Goal: Complete application form: Complete application form

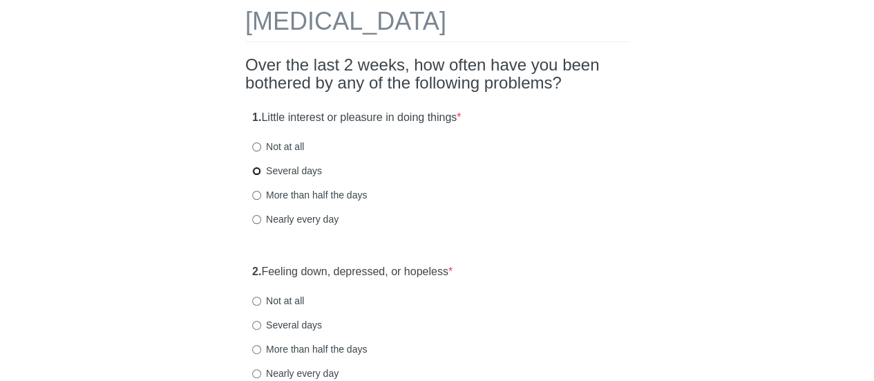
click at [254, 169] on input "Several days" at bounding box center [256, 170] width 9 height 9
radio input "true"
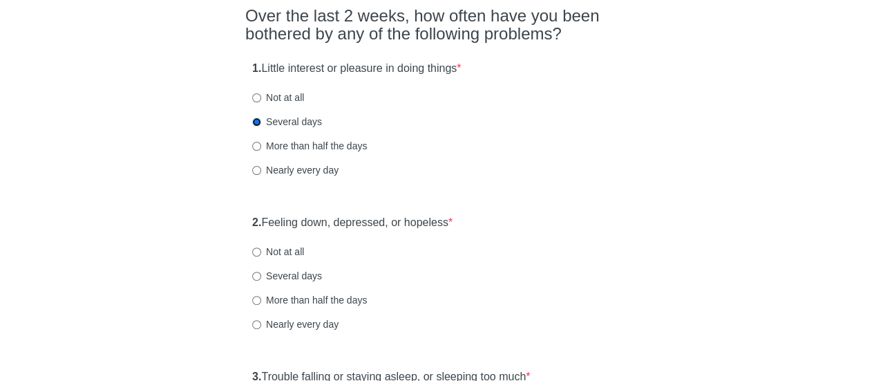
scroll to position [138, 0]
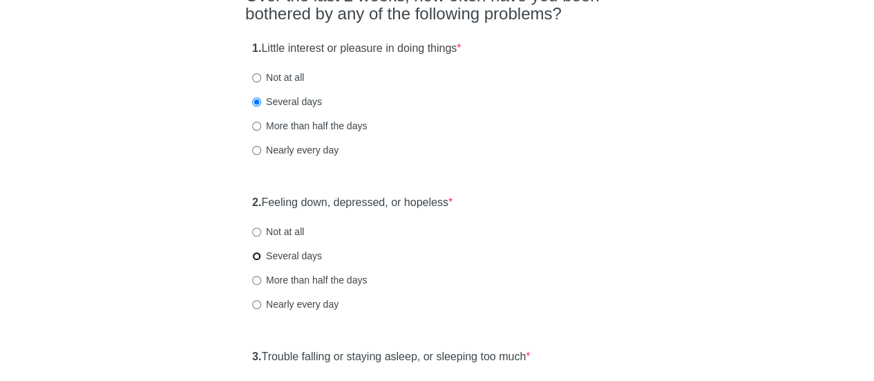
click at [253, 253] on input "Several days" at bounding box center [256, 255] width 9 height 9
radio input "true"
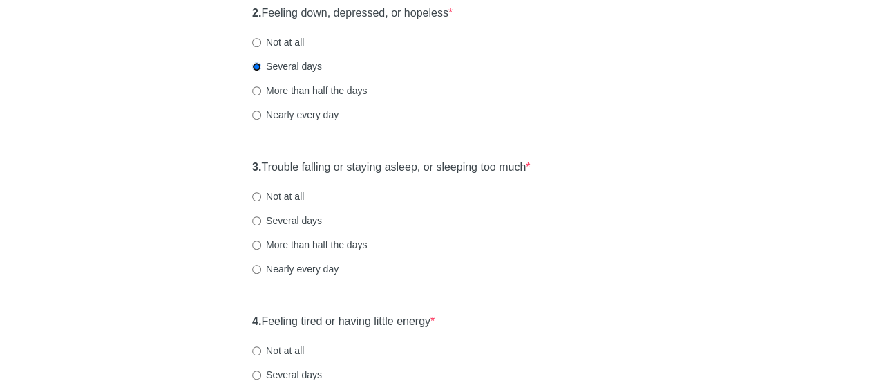
scroll to position [345, 0]
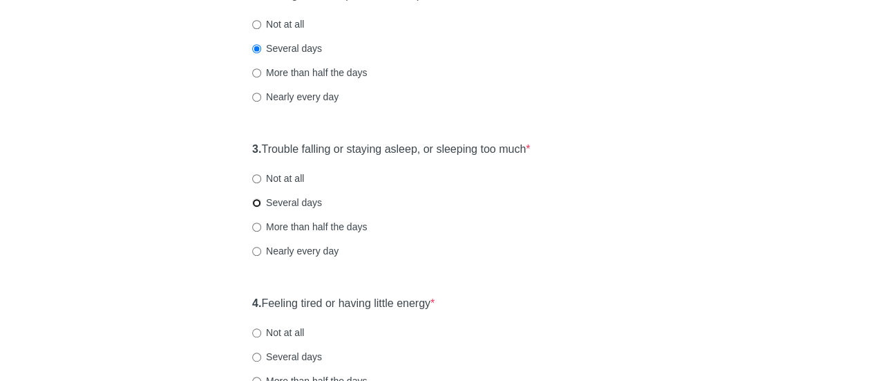
click at [256, 204] on input "Several days" at bounding box center [256, 202] width 9 height 9
radio input "true"
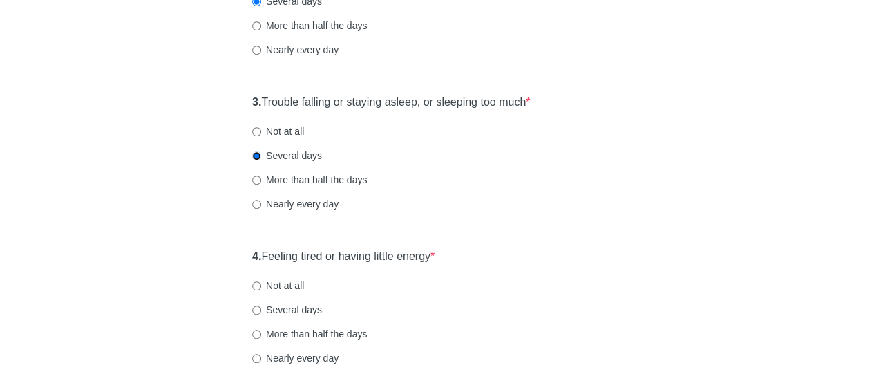
scroll to position [414, 0]
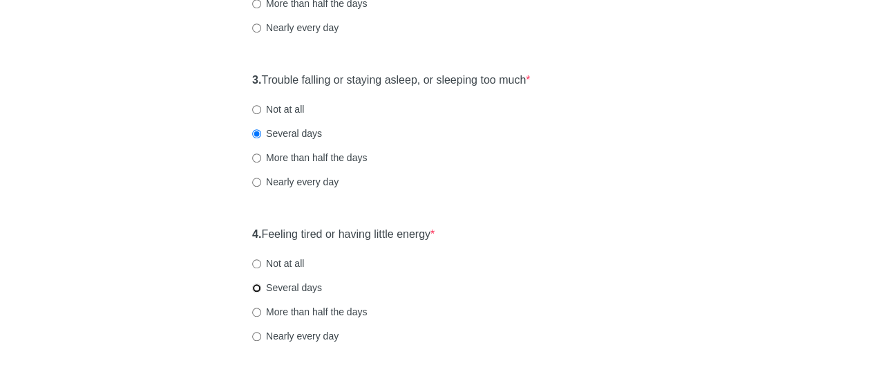
click at [254, 287] on input "Several days" at bounding box center [256, 287] width 9 height 9
radio input "true"
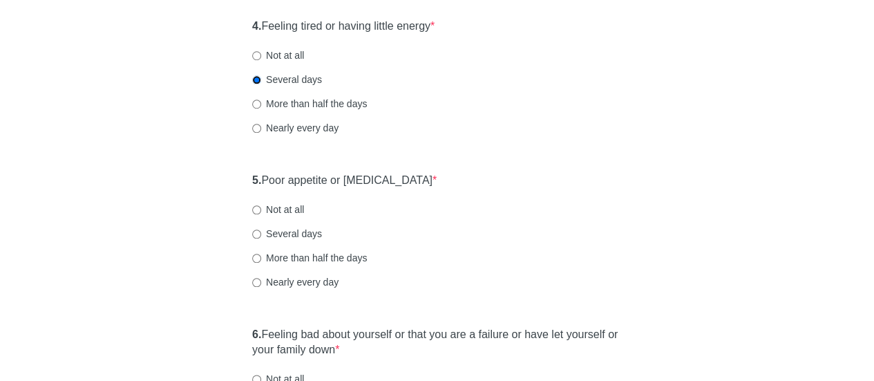
scroll to position [691, 0]
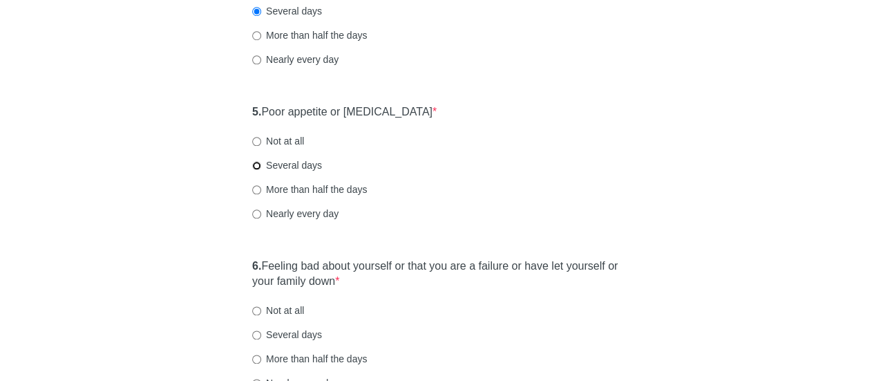
click at [256, 165] on input "Several days" at bounding box center [256, 165] width 9 height 9
radio input "true"
click at [257, 140] on input "Not at all" at bounding box center [256, 141] width 9 height 9
radio input "true"
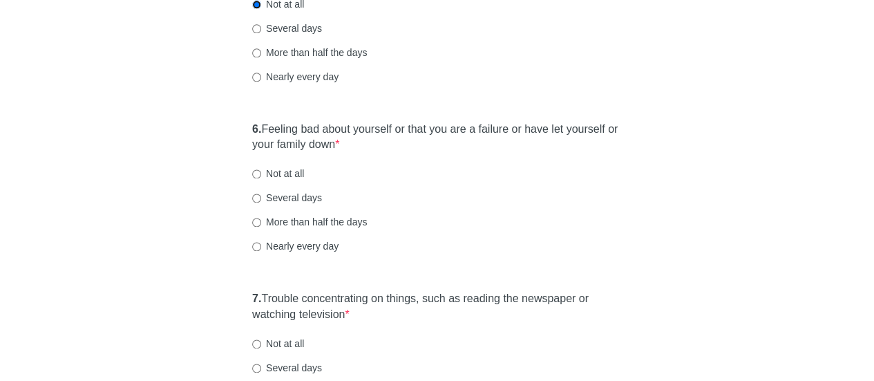
scroll to position [829, 0]
click at [257, 172] on input "Not at all" at bounding box center [256, 172] width 9 height 9
radio input "true"
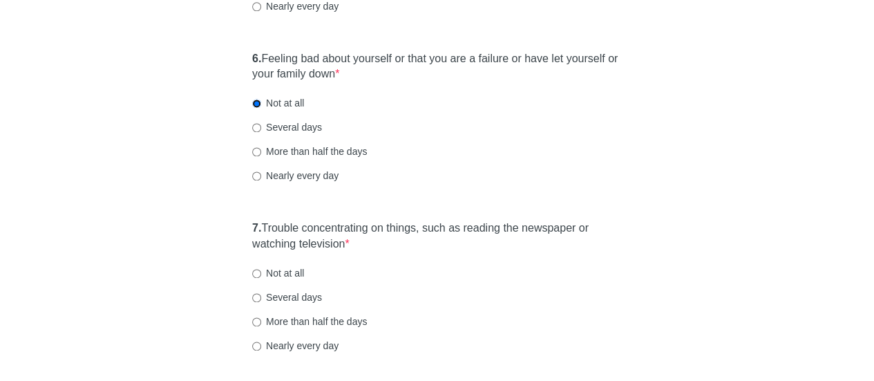
scroll to position [967, 0]
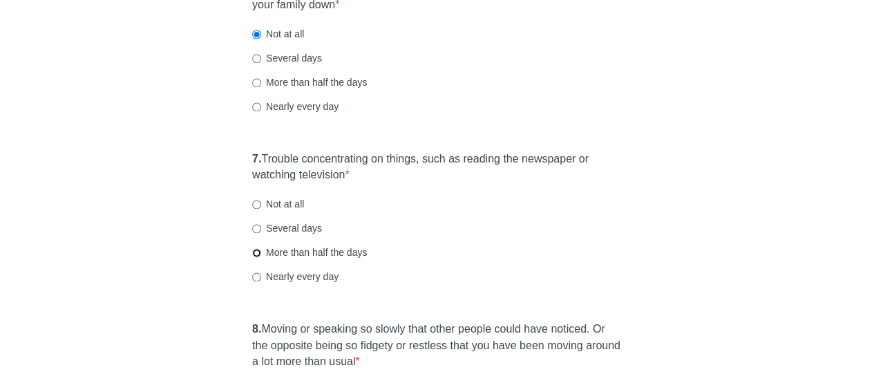
click at [258, 250] on input "More than half the days" at bounding box center [256, 252] width 9 height 9
radio input "true"
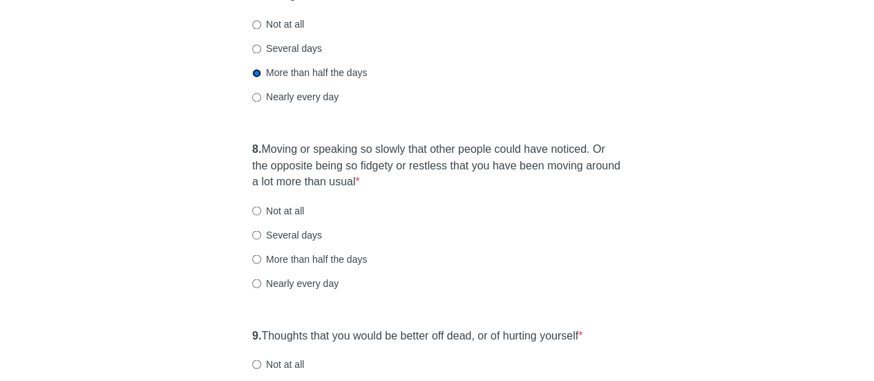
scroll to position [1174, 0]
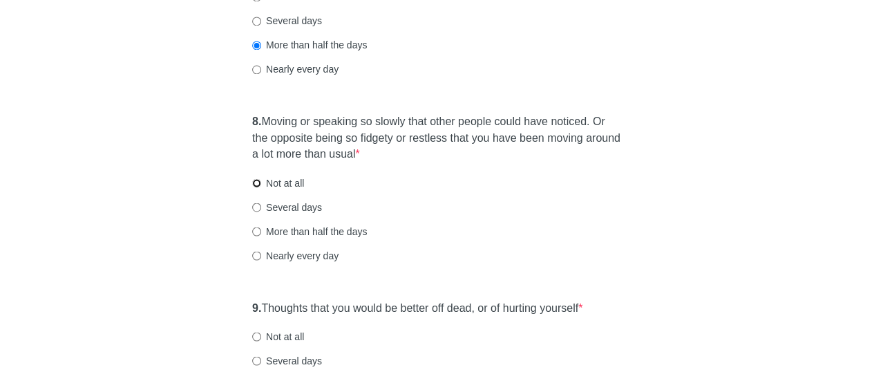
click at [256, 182] on input "Not at all" at bounding box center [256, 182] width 9 height 9
radio input "true"
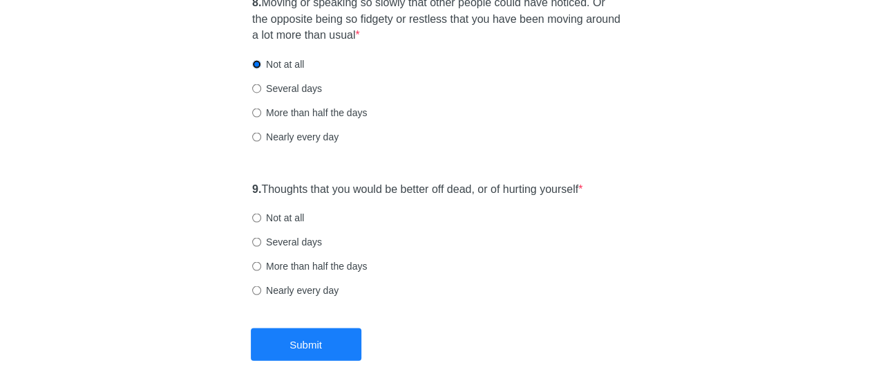
scroll to position [1312, 0]
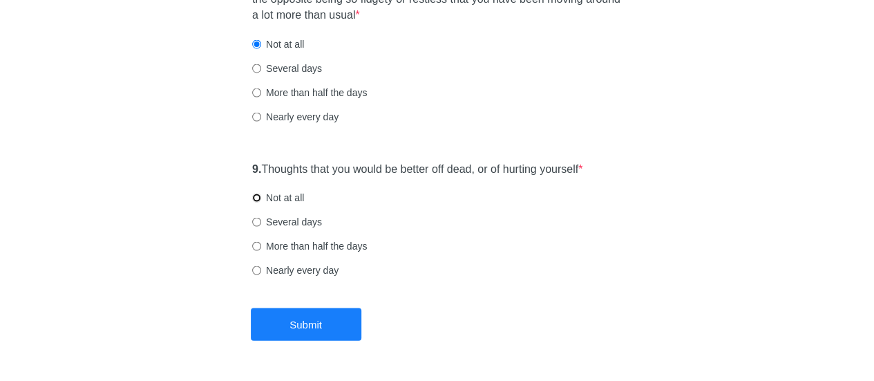
click at [258, 195] on input "Not at all" at bounding box center [256, 197] width 9 height 9
radio input "true"
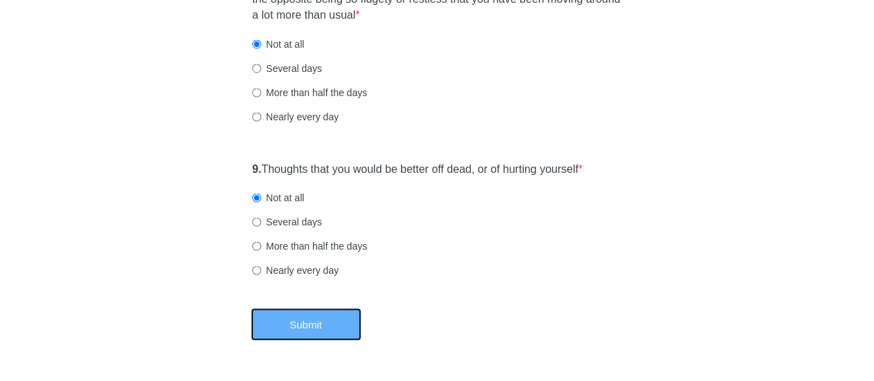
click at [306, 318] on button "Submit" at bounding box center [306, 324] width 111 height 32
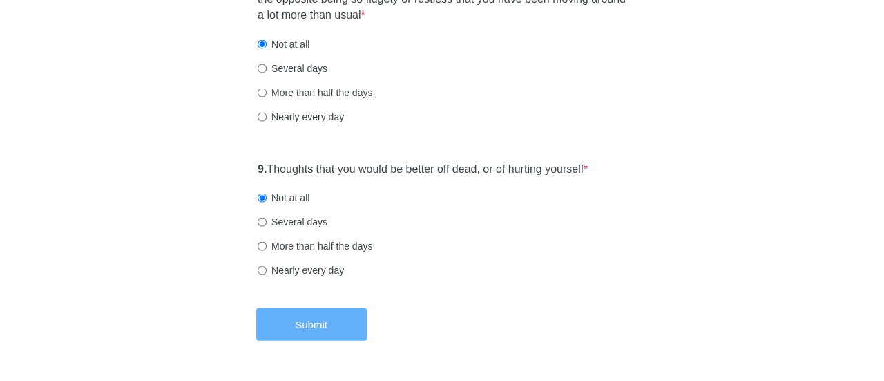
scroll to position [0, 0]
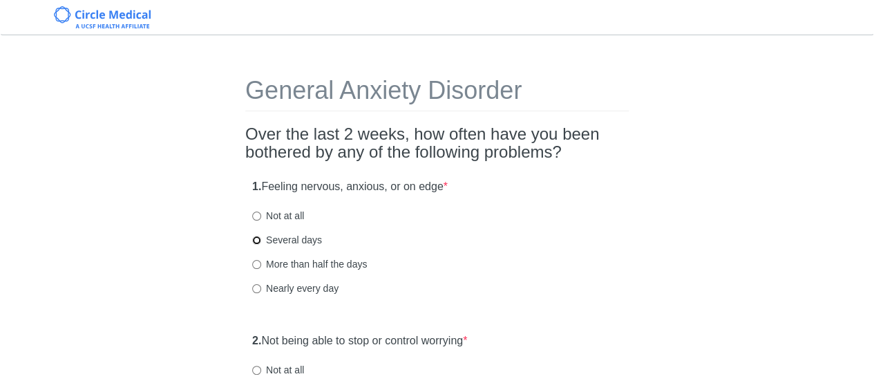
click at [260, 240] on input "Several days" at bounding box center [256, 240] width 9 height 9
radio input "true"
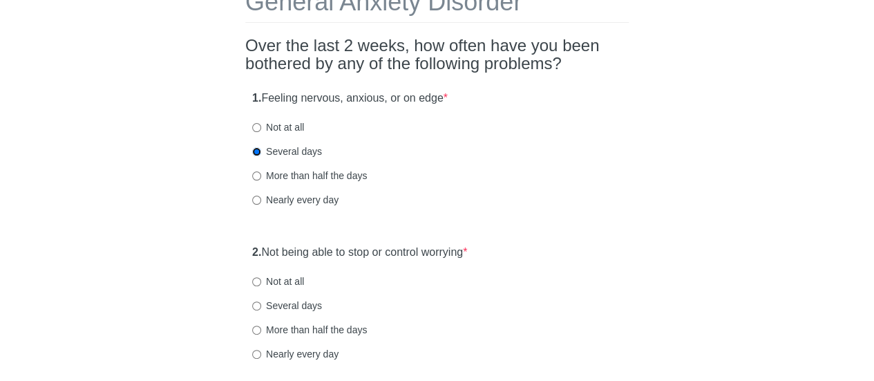
scroll to position [138, 0]
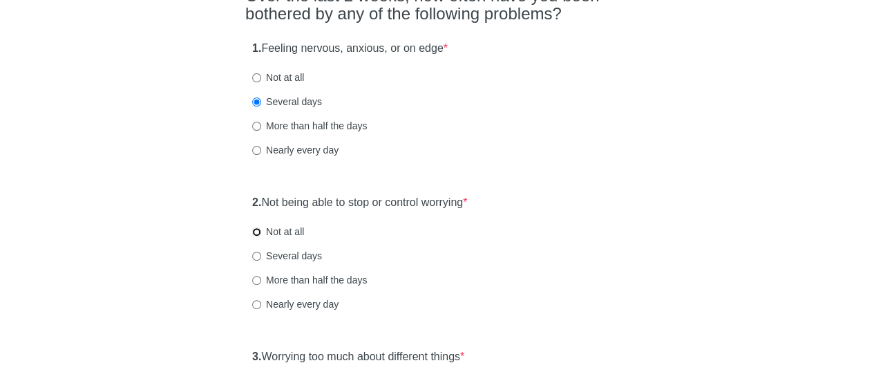
click at [254, 229] on input "Not at all" at bounding box center [256, 231] width 9 height 9
radio input "true"
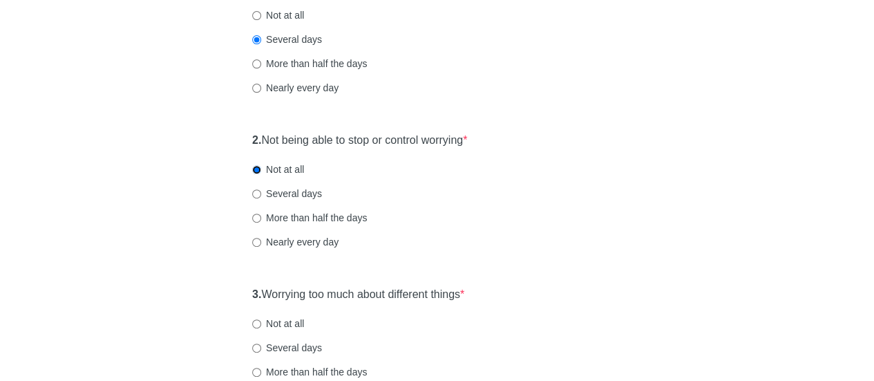
scroll to position [276, 0]
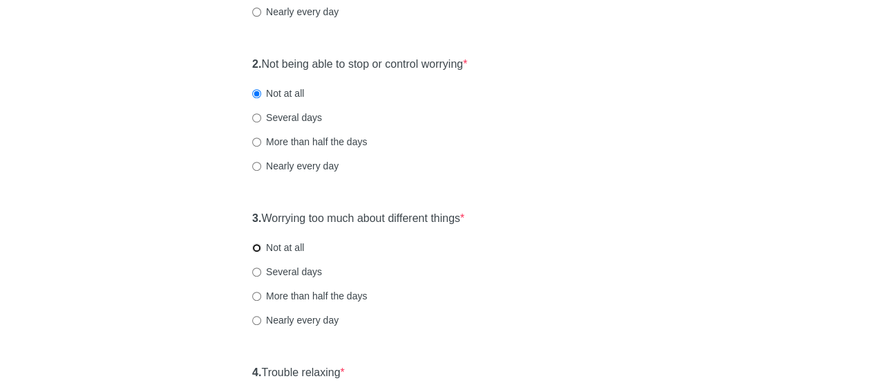
click at [256, 245] on input "Not at all" at bounding box center [256, 247] width 9 height 9
radio input "true"
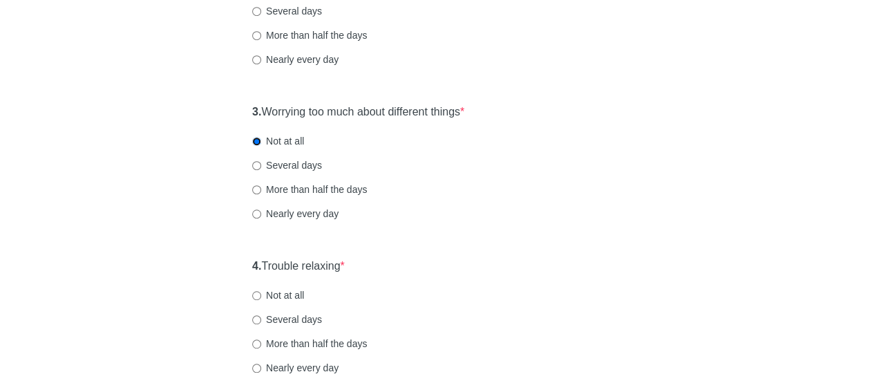
scroll to position [414, 0]
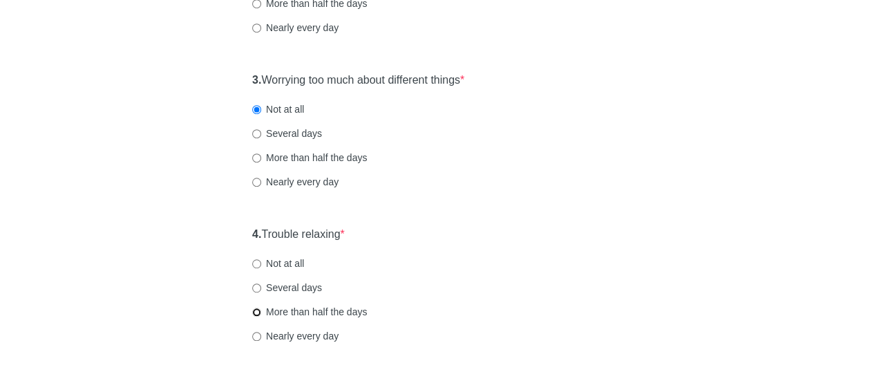
click at [255, 310] on input "More than half the days" at bounding box center [256, 311] width 9 height 9
radio input "true"
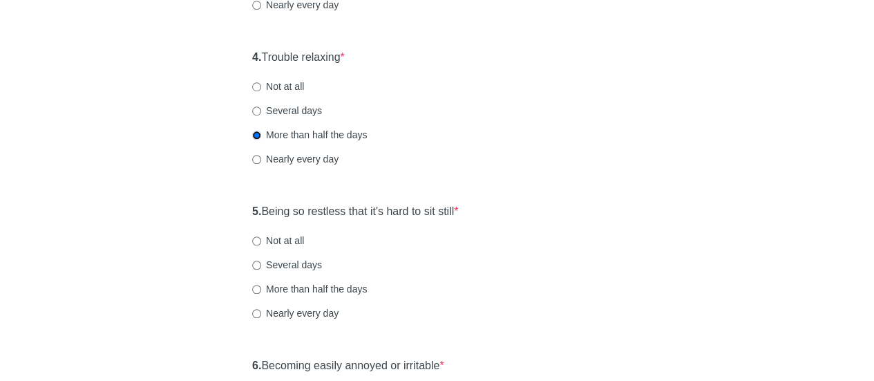
scroll to position [622, 0]
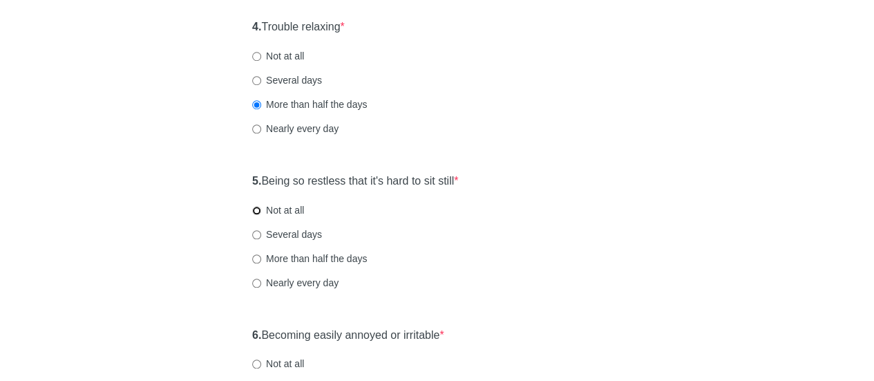
click at [258, 209] on input "Not at all" at bounding box center [256, 210] width 9 height 9
radio input "true"
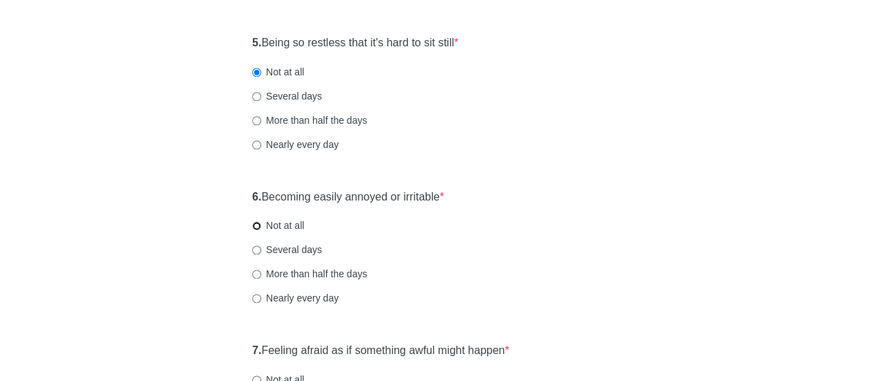
click at [256, 228] on input "Not at all" at bounding box center [256, 225] width 9 height 9
radio input "true"
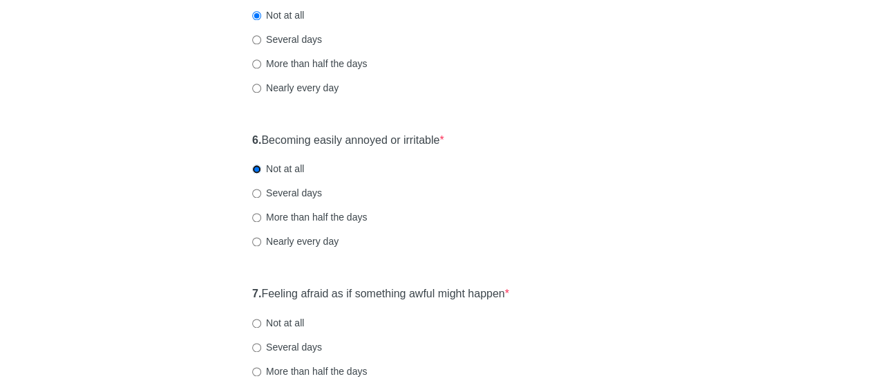
scroll to position [898, 0]
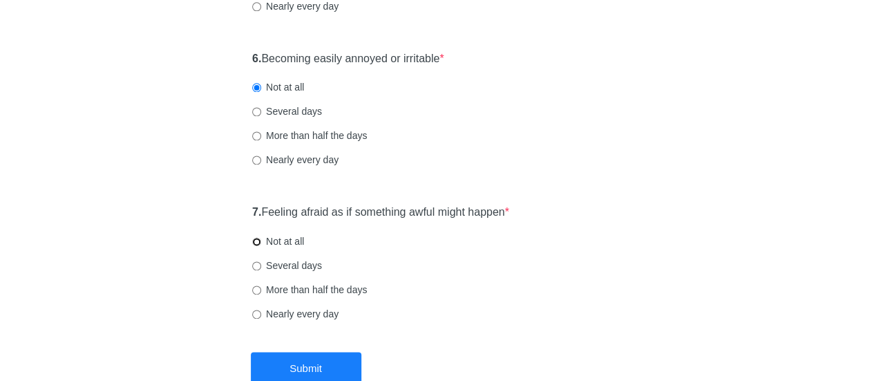
click at [256, 240] on input "Not at all" at bounding box center [256, 241] width 9 height 9
radio input "true"
click at [327, 363] on button "Submit" at bounding box center [306, 368] width 111 height 32
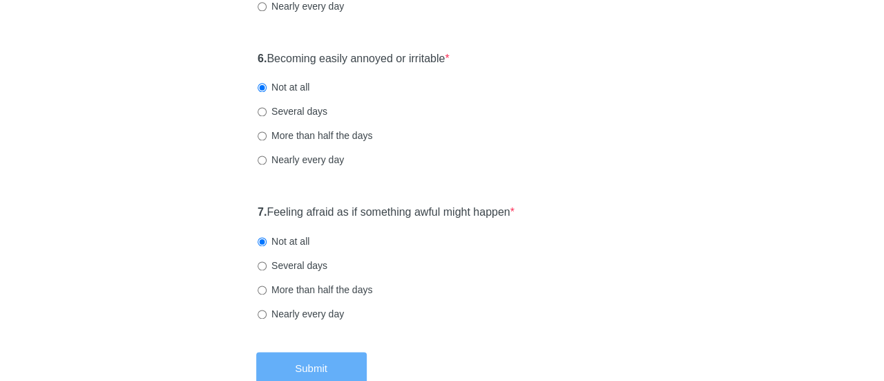
scroll to position [0, 0]
